Goal: Task Accomplishment & Management: Complete application form

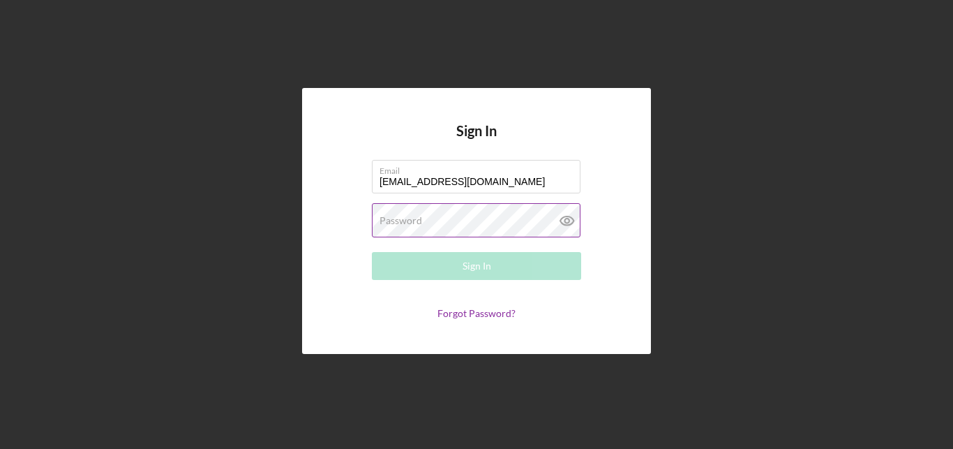
type input "[EMAIL_ADDRESS][DOMAIN_NAME]"
click at [382, 225] on label "Password" at bounding box center [401, 220] width 43 height 11
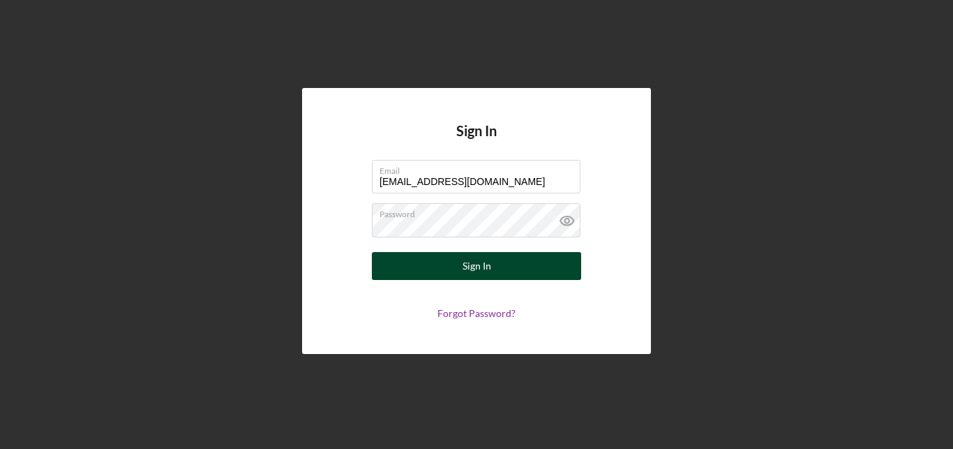
click at [473, 262] on div "Sign In" at bounding box center [477, 266] width 29 height 28
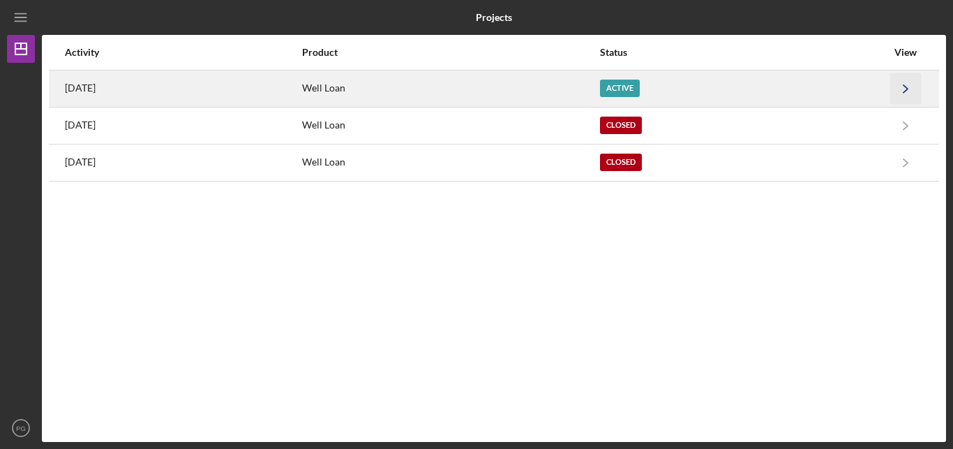
click at [905, 84] on icon "Icon/Navigate" at bounding box center [905, 88] width 31 height 31
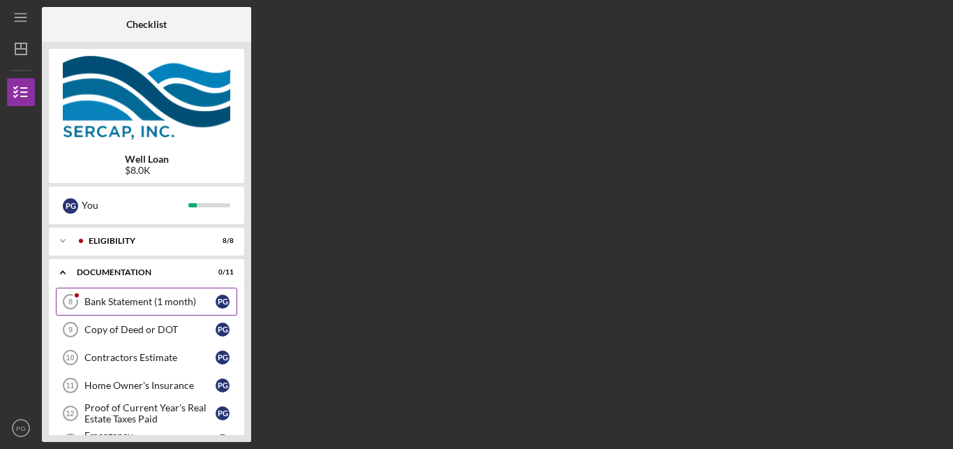
click at [123, 296] on link "Bank Statement (1 month) 8 Bank Statement (1 month) P G" at bounding box center [146, 302] width 181 height 28
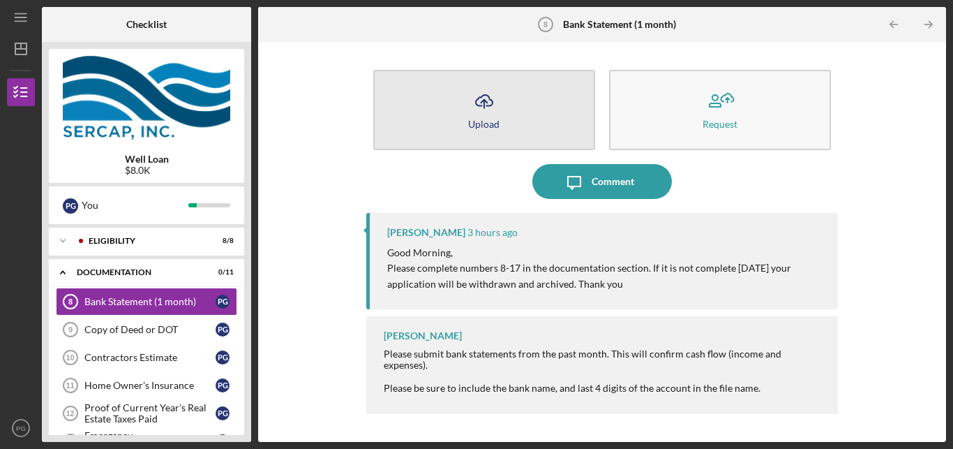
click at [489, 121] on div "Upload" at bounding box center [483, 124] width 31 height 10
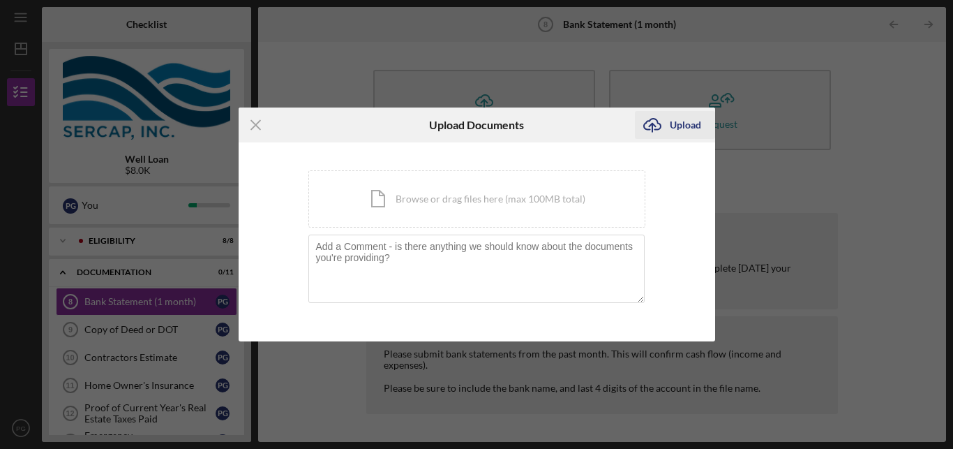
click at [689, 124] on div "Upload" at bounding box center [685, 125] width 31 height 28
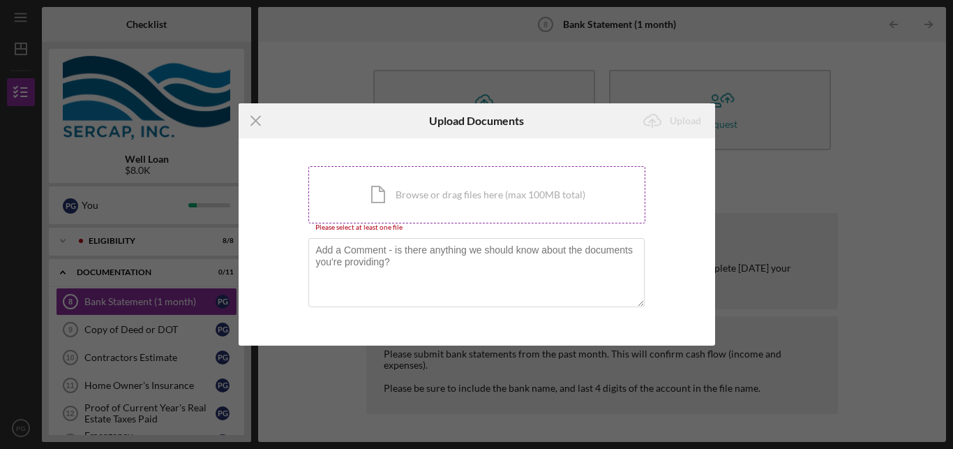
click at [412, 193] on div "Icon/Document Browse or drag files here (max 100MB total) Tap to choose files o…" at bounding box center [476, 194] width 337 height 57
click at [412, 197] on div "Icon/Document Browse or drag files here (max 100MB total) Tap to choose files o…" at bounding box center [476, 194] width 337 height 57
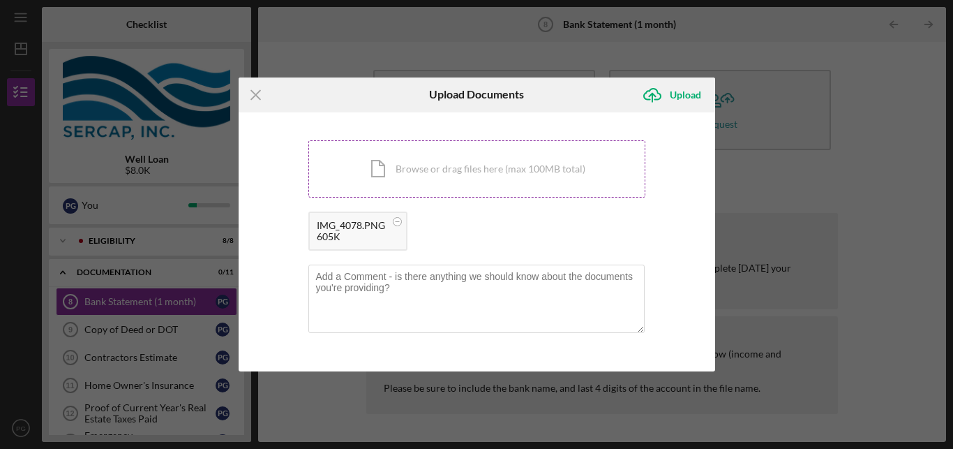
click at [408, 163] on div "Icon/Document Browse or drag files here (max 100MB total) Tap to choose files o…" at bounding box center [476, 168] width 337 height 57
click at [685, 94] on div "Upload" at bounding box center [685, 95] width 31 height 28
